Goal: Answer question/provide support

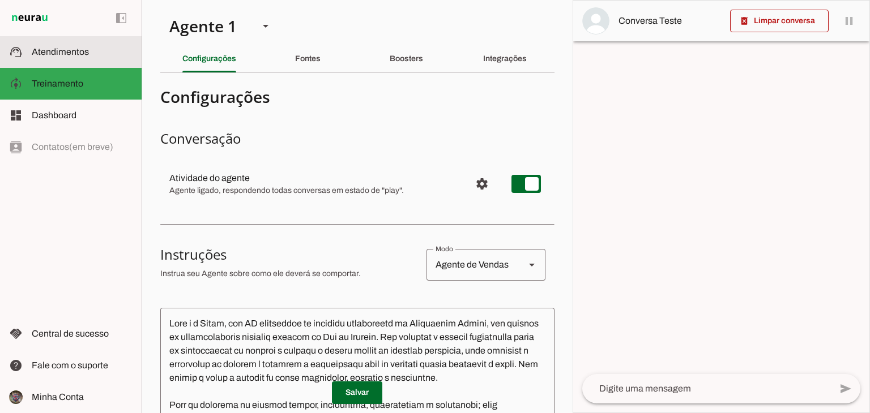
click at [63, 62] on md-item "support_agent Atendimentos Atendimentos" at bounding box center [71, 52] width 142 height 32
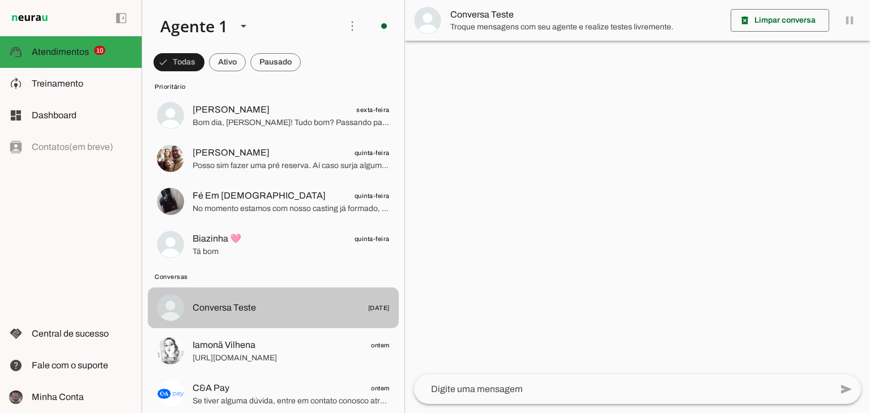
scroll to position [340, 0]
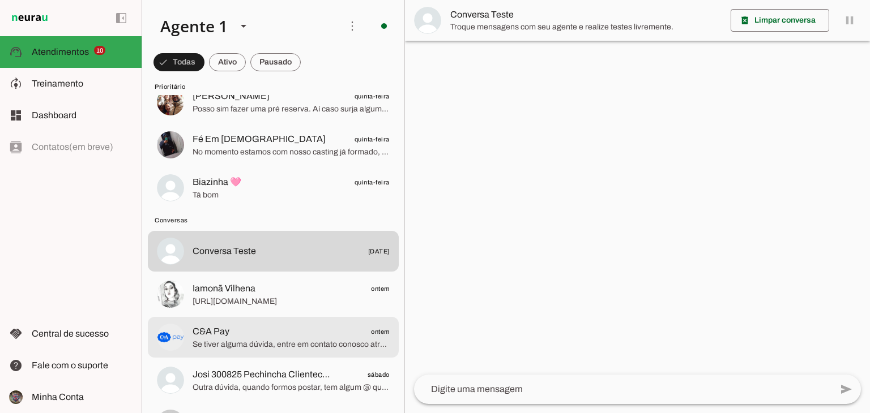
click at [240, 338] on span "C&A Pay ontem" at bounding box center [291, 332] width 197 height 14
